Goal: Information Seeking & Learning: Learn about a topic

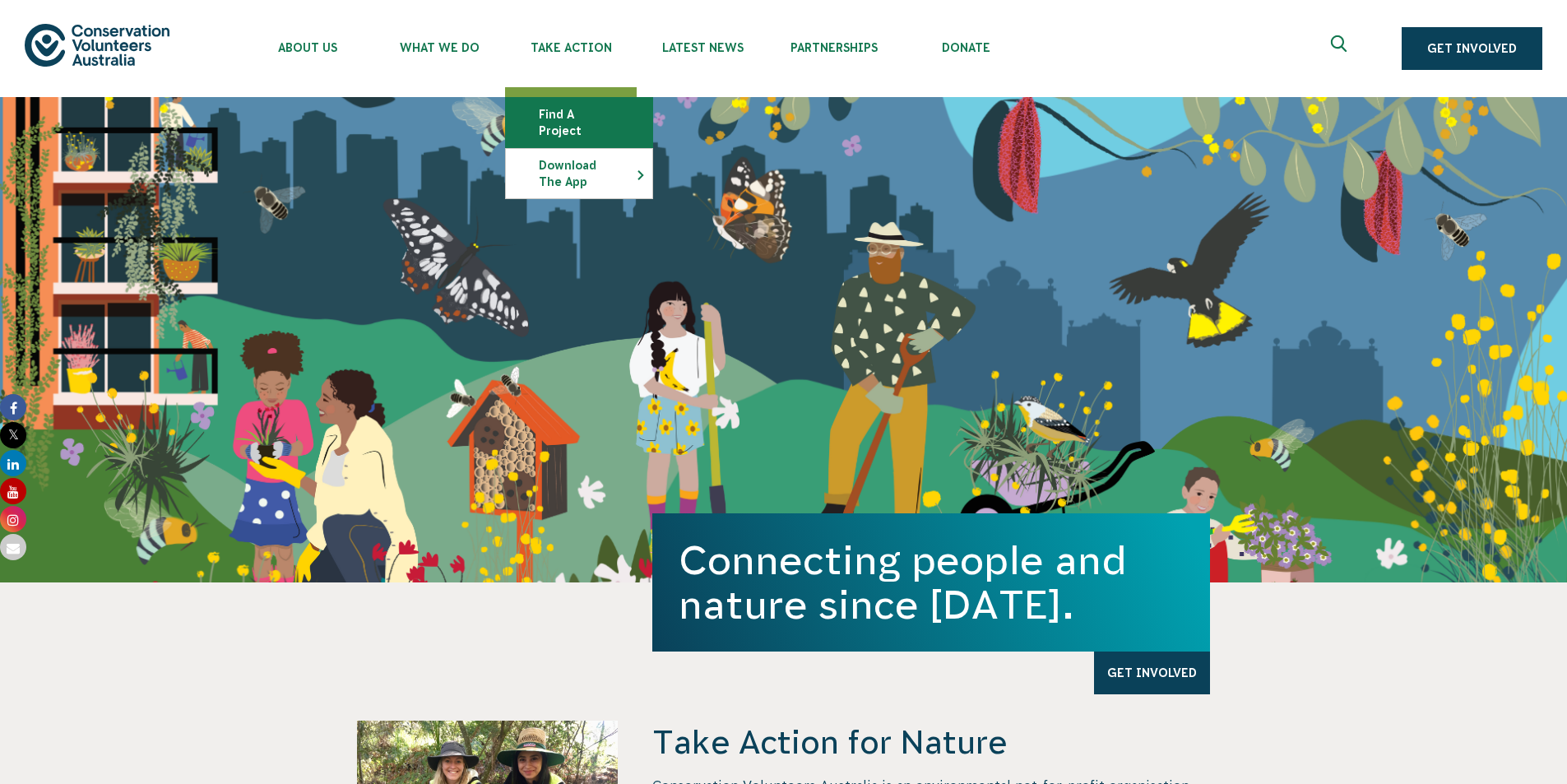
click at [567, 120] on link "Find a project" at bounding box center [580, 122] width 147 height 50
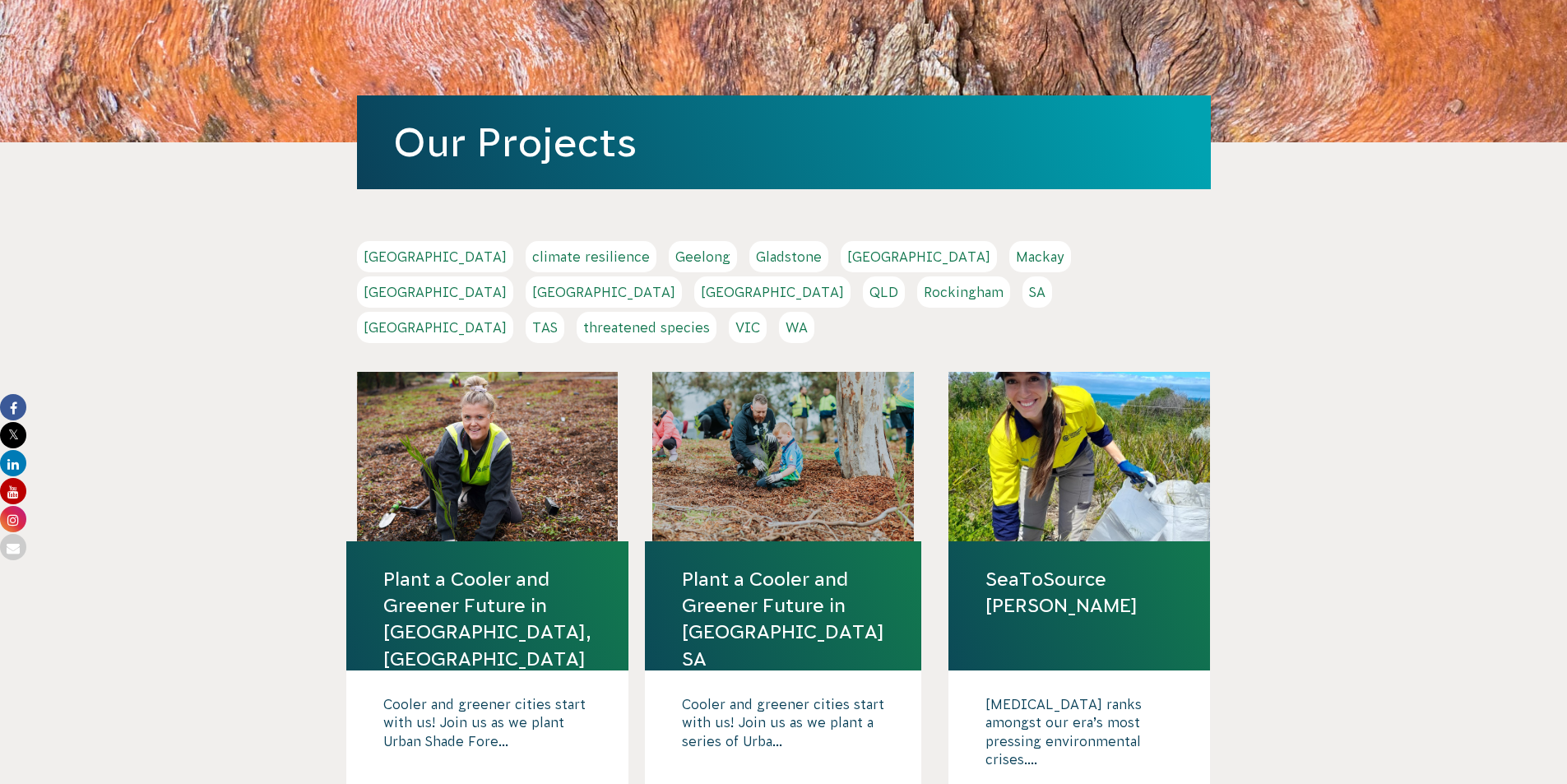
scroll to position [247, 0]
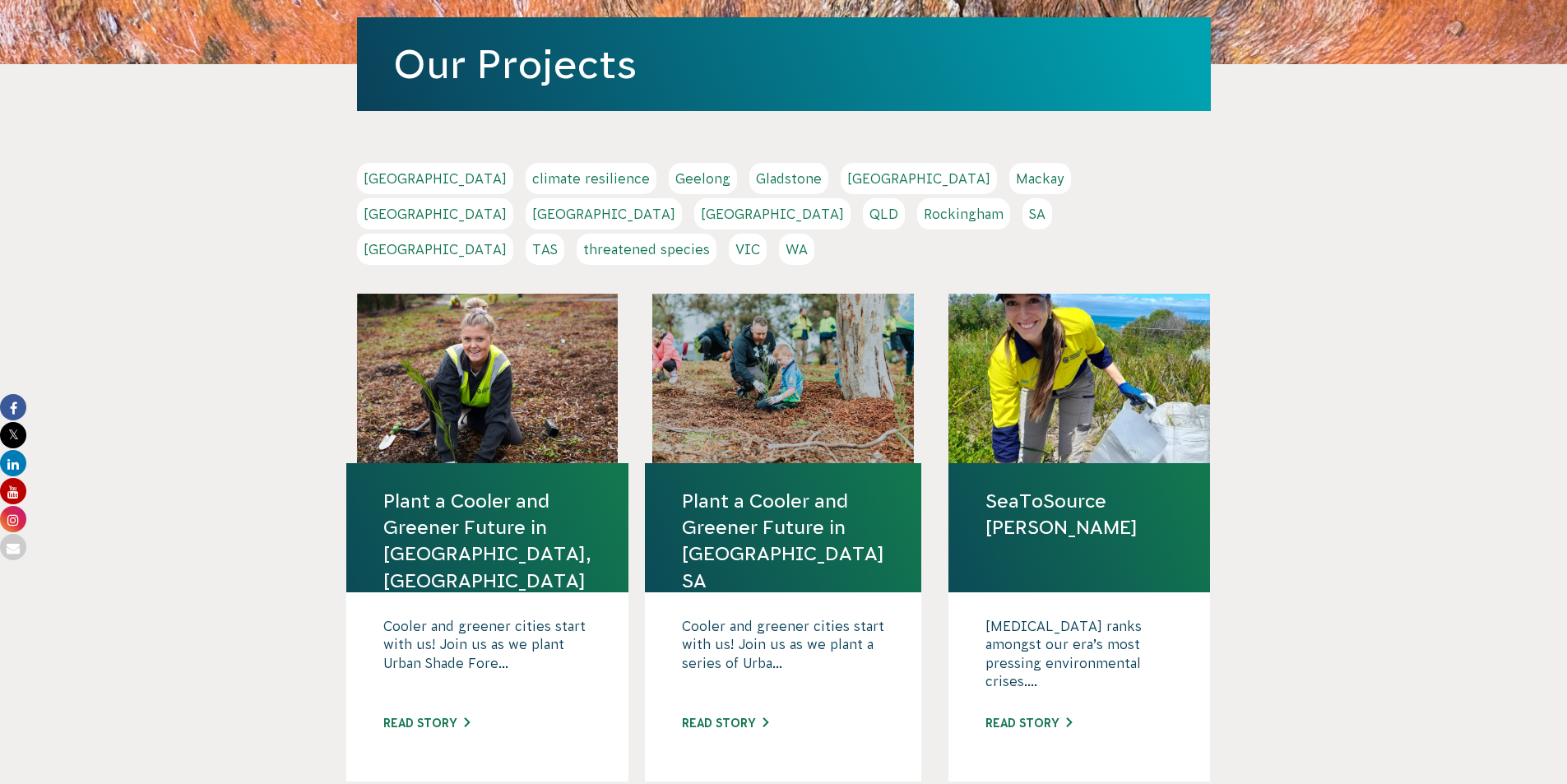
click at [669, 177] on link "Geelong" at bounding box center [703, 178] width 68 height 31
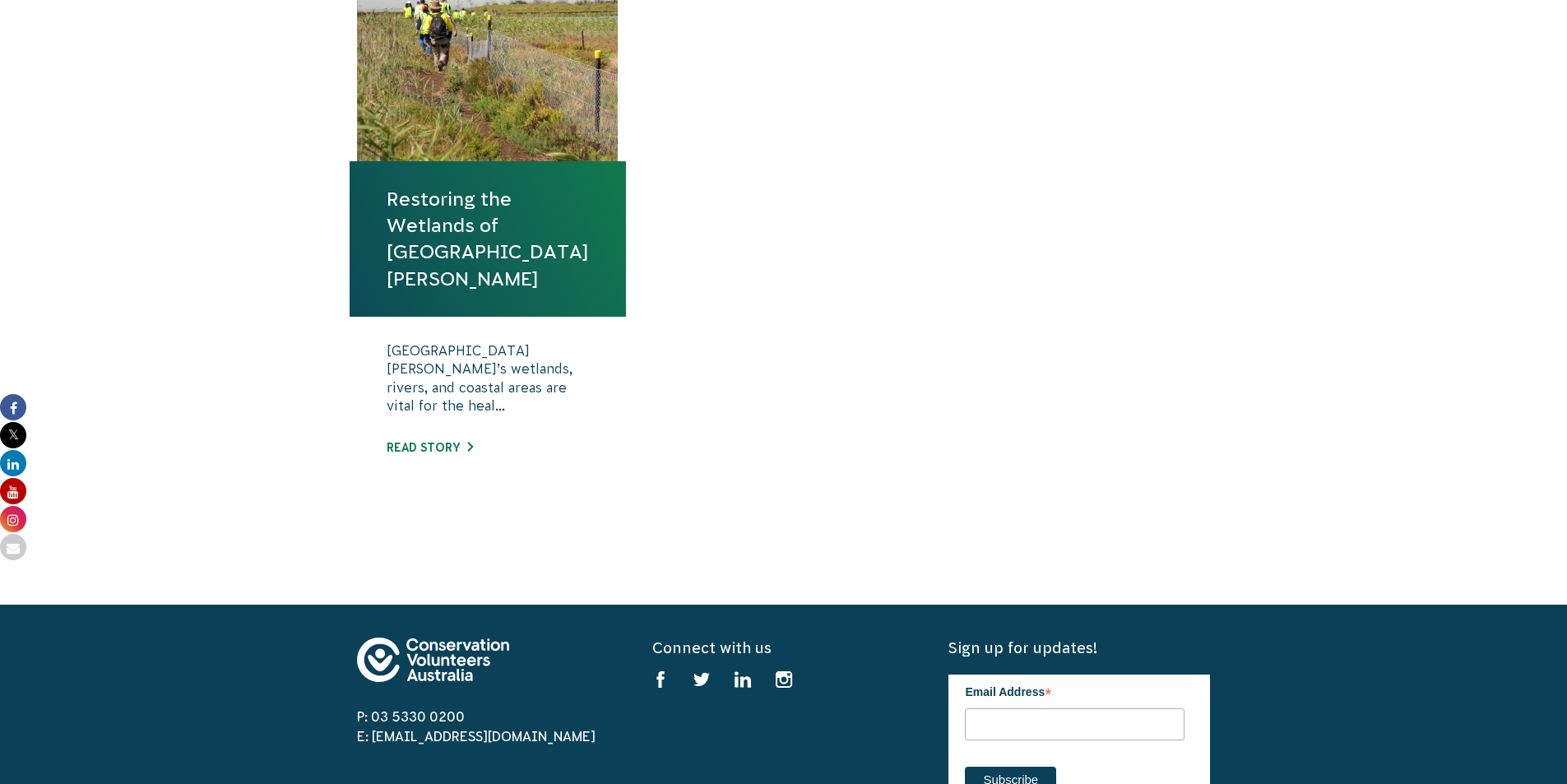
scroll to position [658, 0]
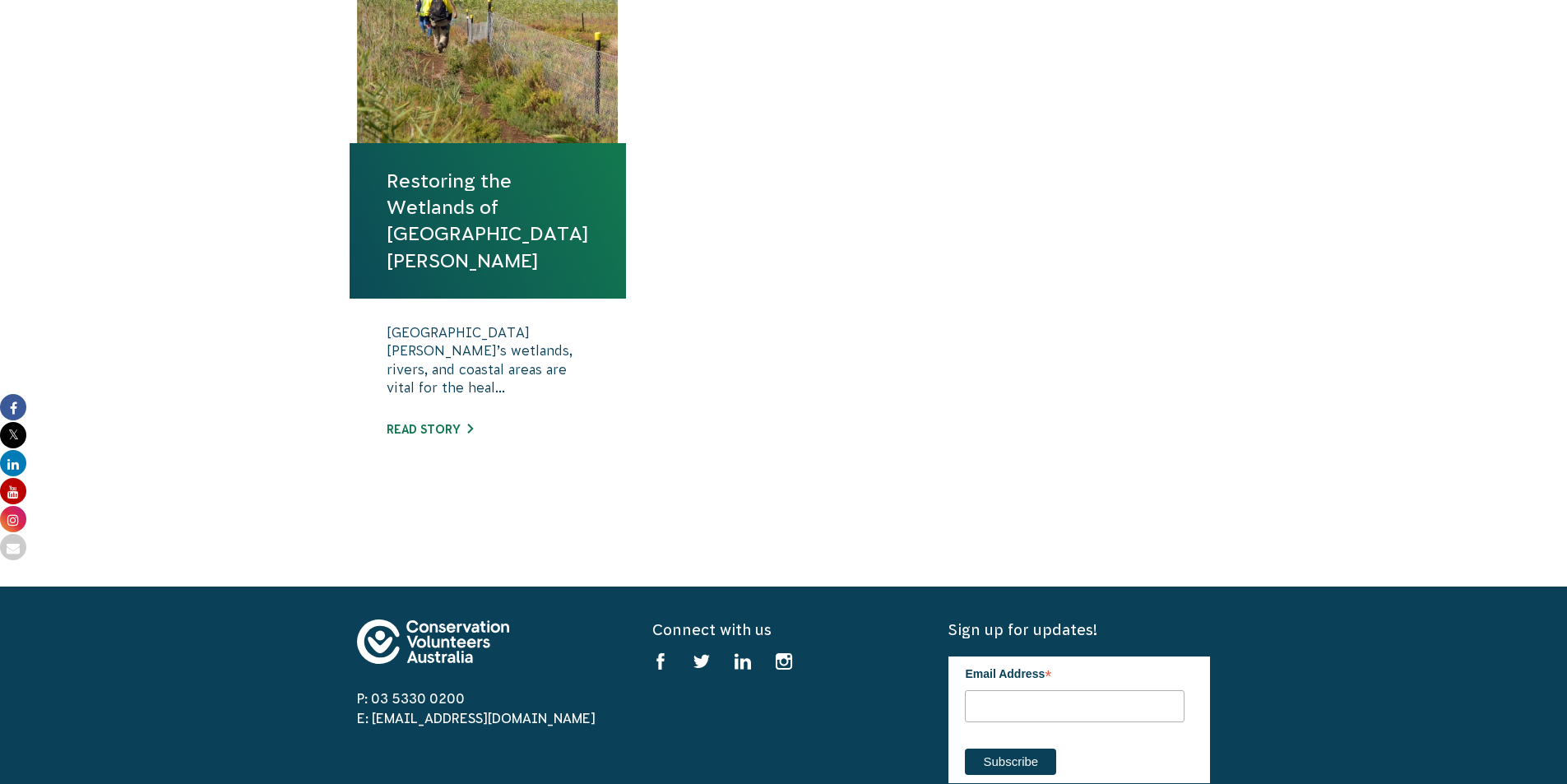
click at [452, 395] on div "Port Phillip Bay’s wetlands, rivers, and coastal areas are vital for the heal..…" at bounding box center [488, 392] width 276 height 189
click at [484, 227] on link "Restoring the Wetlands of [GEOGRAPHIC_DATA][PERSON_NAME]" at bounding box center [488, 221] width 202 height 106
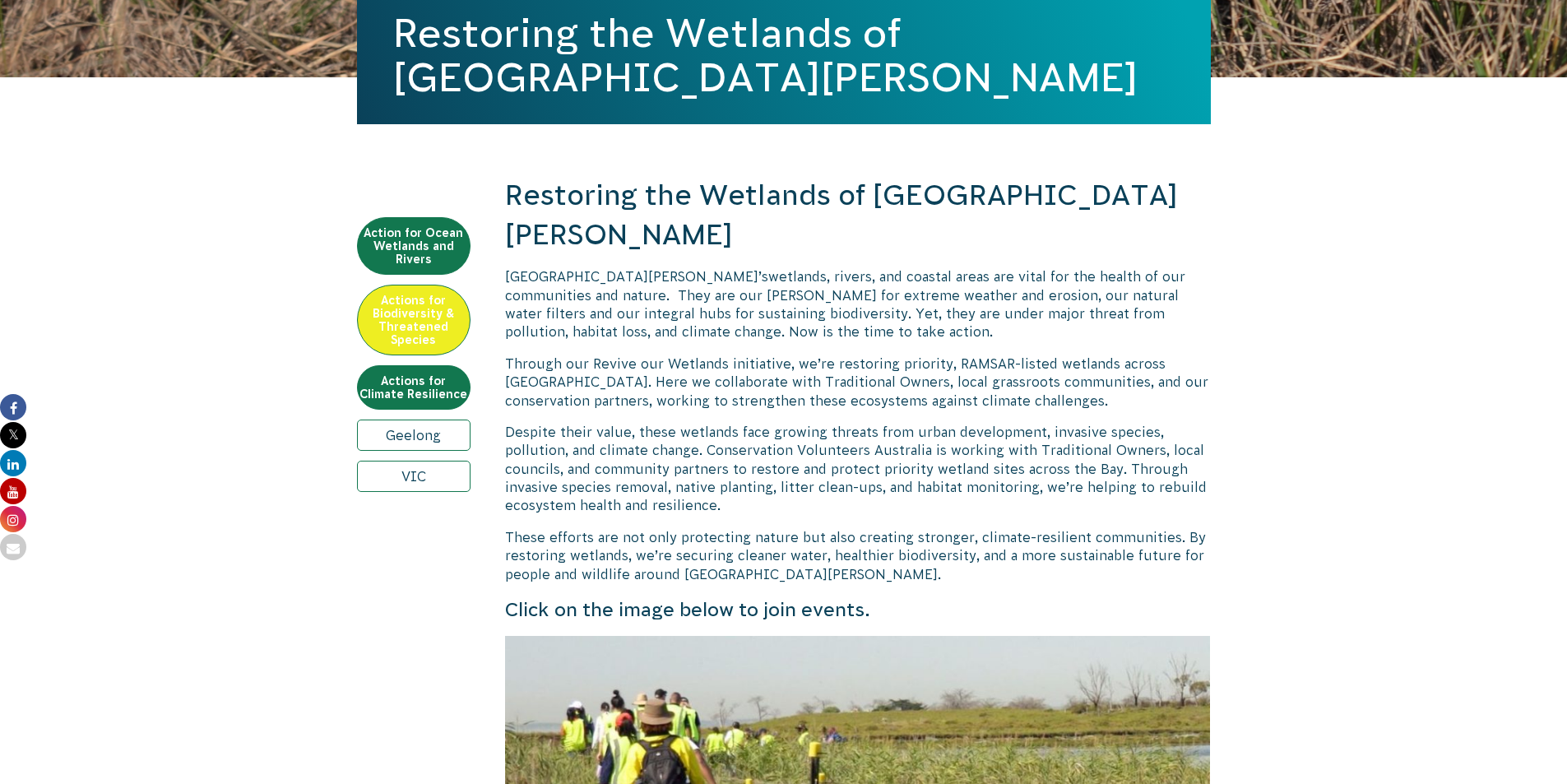
scroll to position [259, 0]
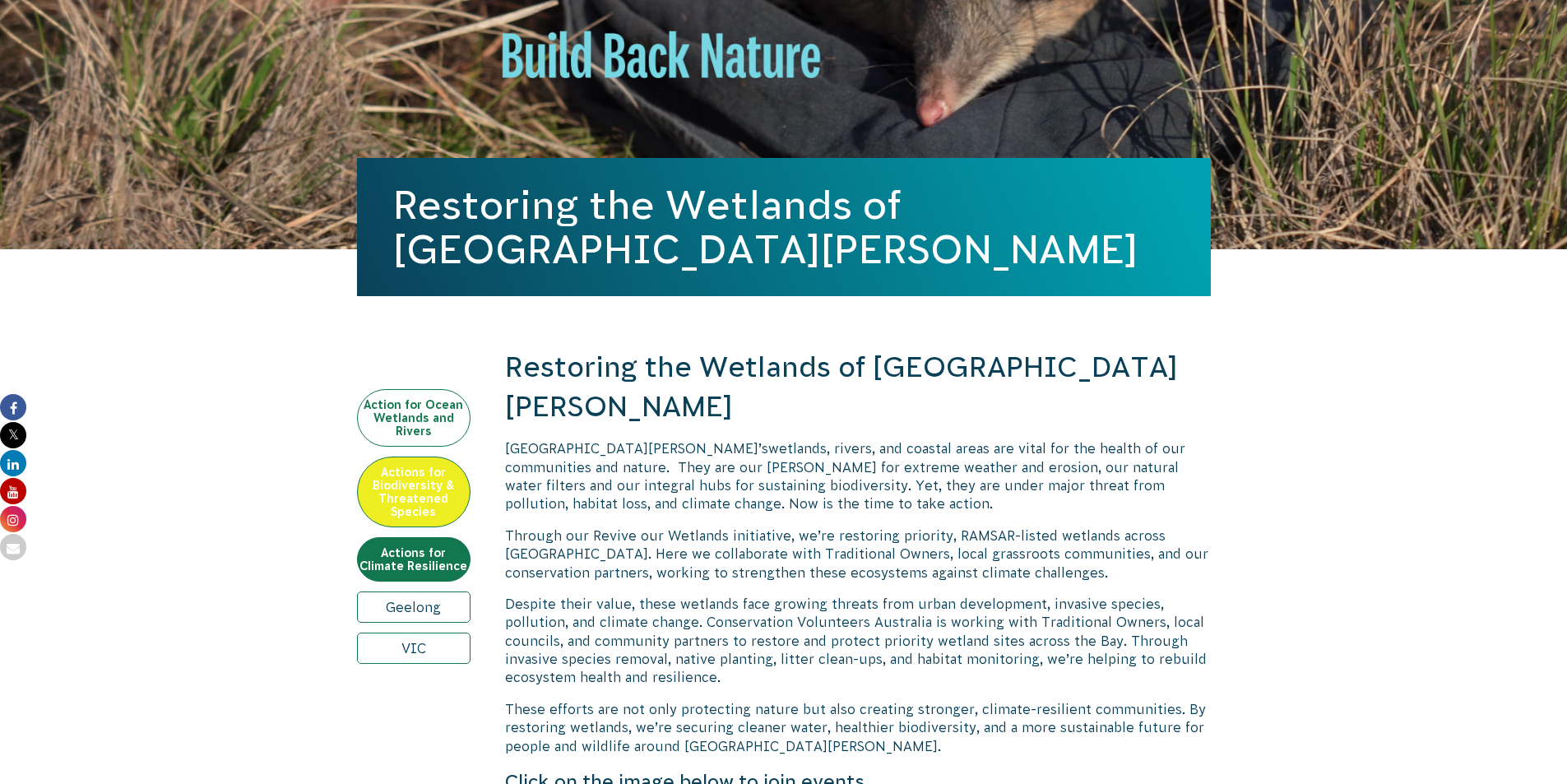
click at [428, 422] on link "Action for Ocean Wetlands and Rivers" at bounding box center [414, 418] width 114 height 57
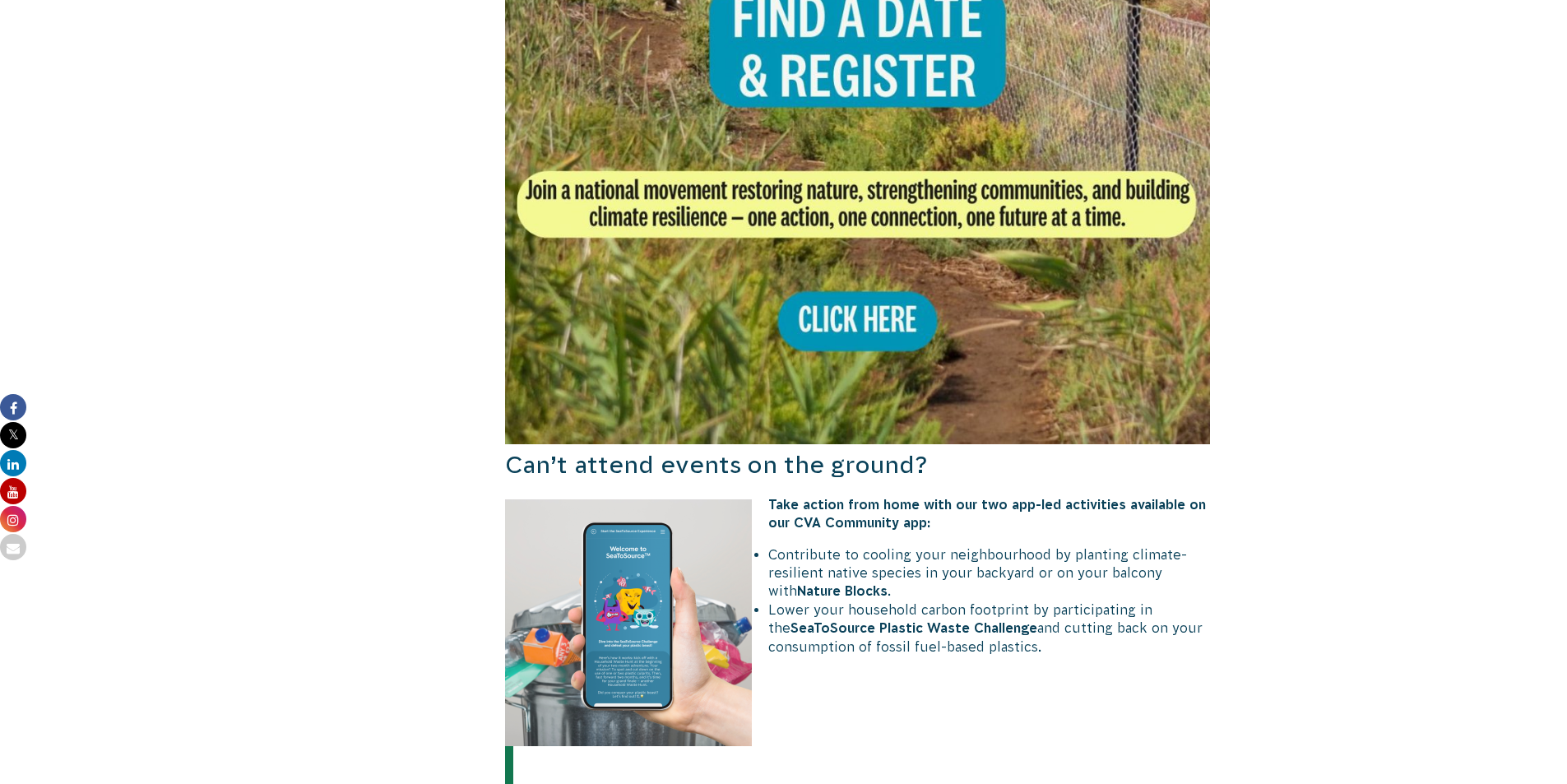
scroll to position [1081, 0]
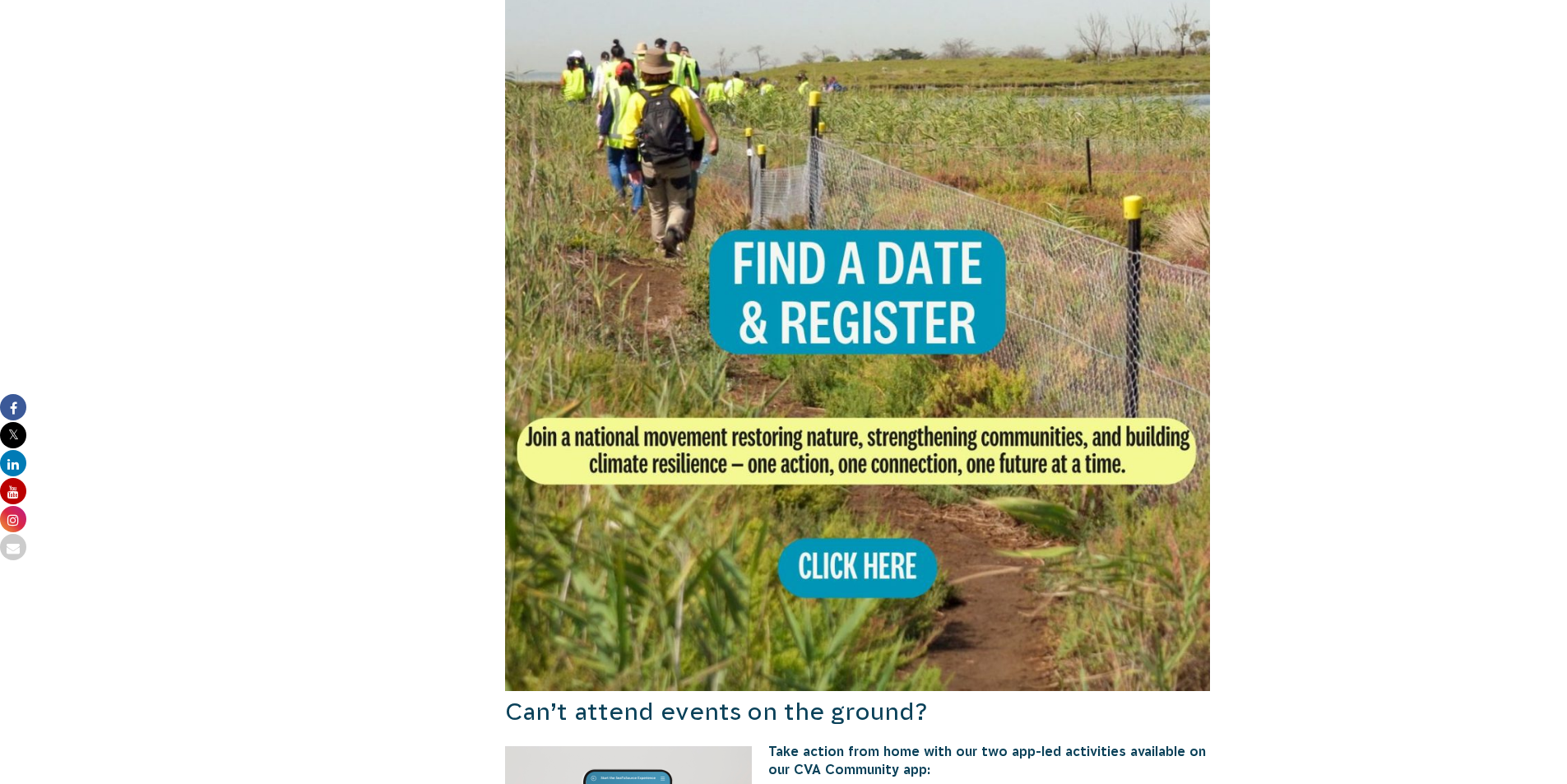
click at [842, 528] on img at bounding box center [858, 338] width 706 height 706
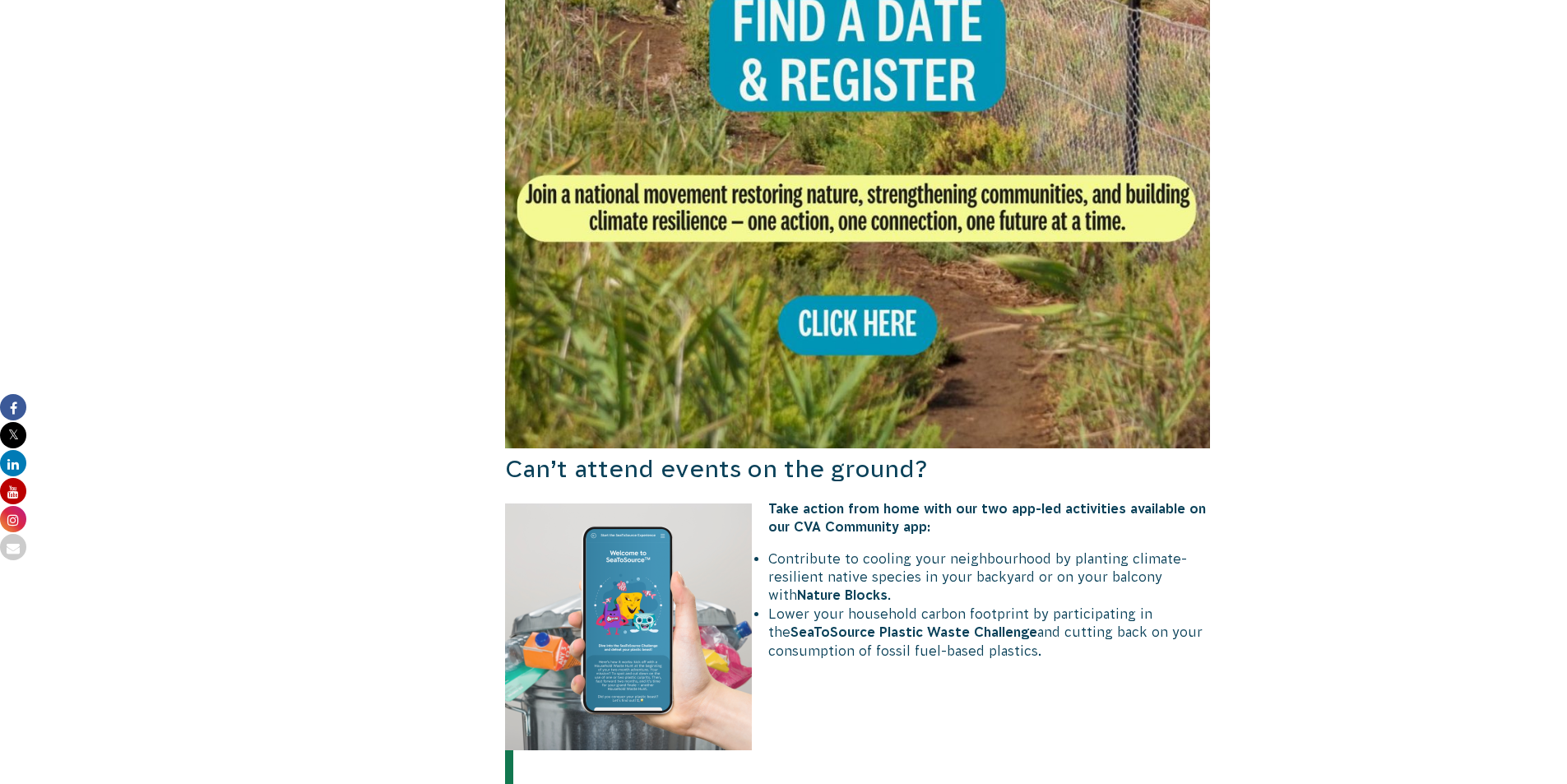
scroll to position [1328, 0]
